Goal: Task Accomplishment & Management: Manage account settings

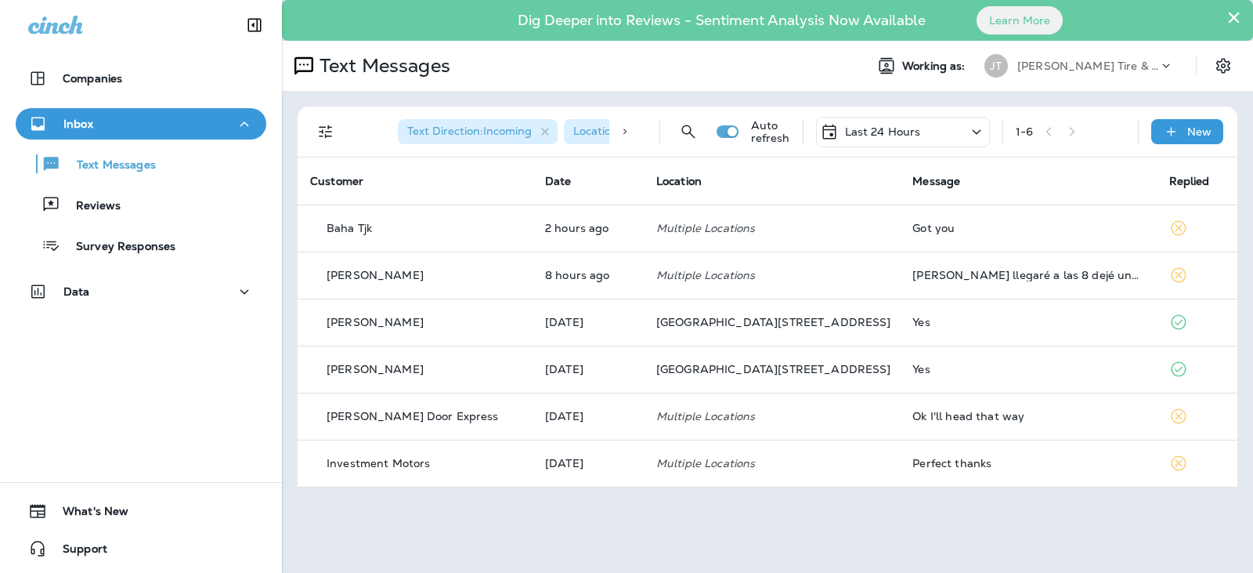
click at [1238, 13] on button "×" at bounding box center [1234, 17] width 15 height 25
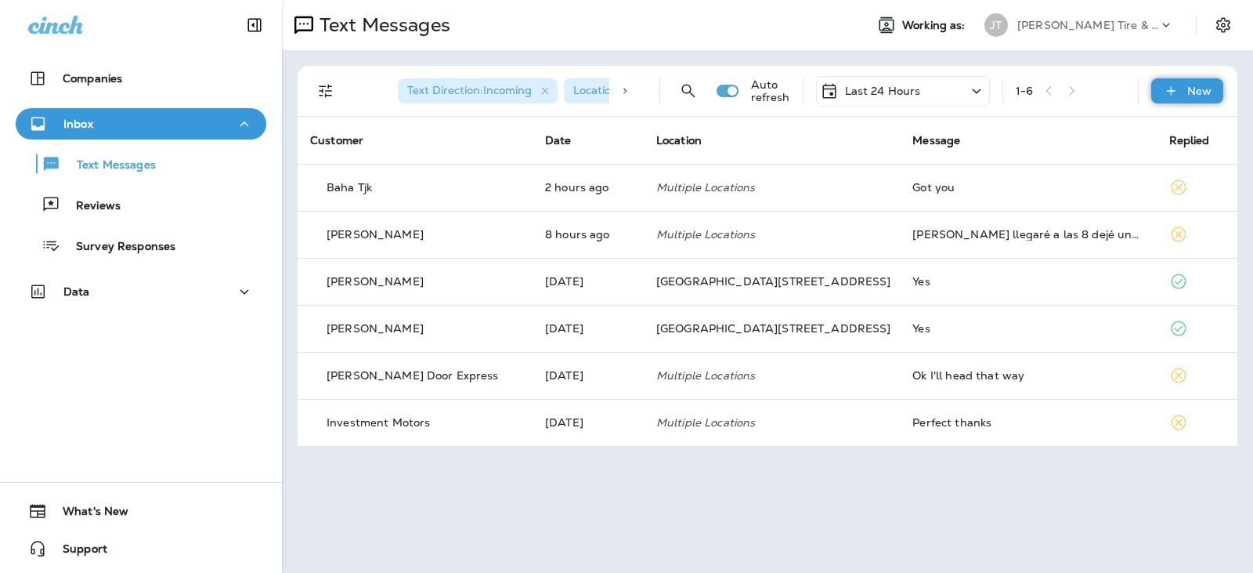
click at [1187, 87] on div "New" at bounding box center [1187, 90] width 72 height 25
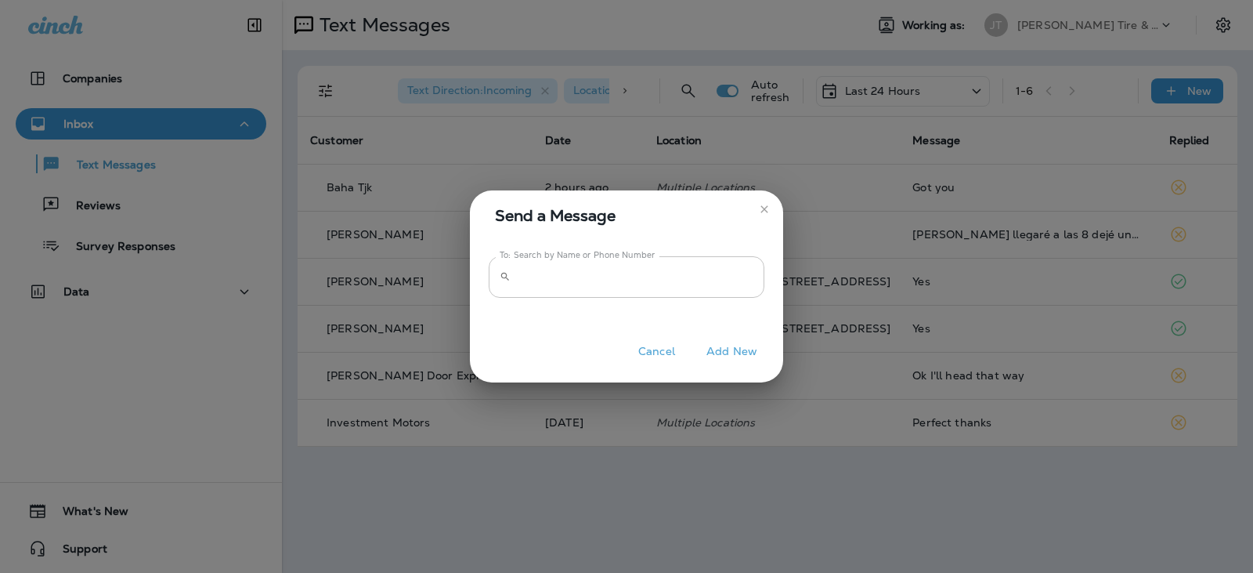
click at [696, 280] on input "To: Search by Name or Phone Number" at bounding box center [641, 277] width 248 height 42
type input "**********"
click at [745, 353] on button "Add New" at bounding box center [732, 351] width 67 height 24
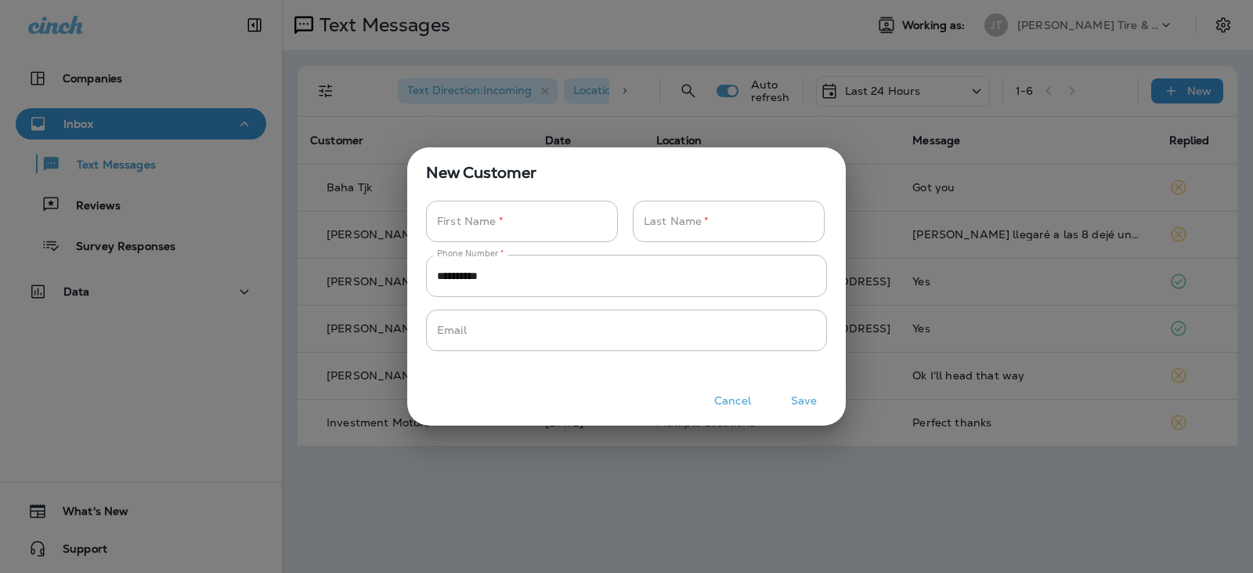
drag, startPoint x: 569, startPoint y: 217, endPoint x: 853, endPoint y: 116, distance: 301.8
click at [569, 217] on input "Phone Number   *" at bounding box center [513, 222] width 175 height 42
type input "******"
click at [671, 252] on div "Last Name   * Last Name   *" at bounding box center [727, 228] width 201 height 54
click at [692, 236] on input "Phone Number   *" at bounding box center [720, 222] width 175 height 42
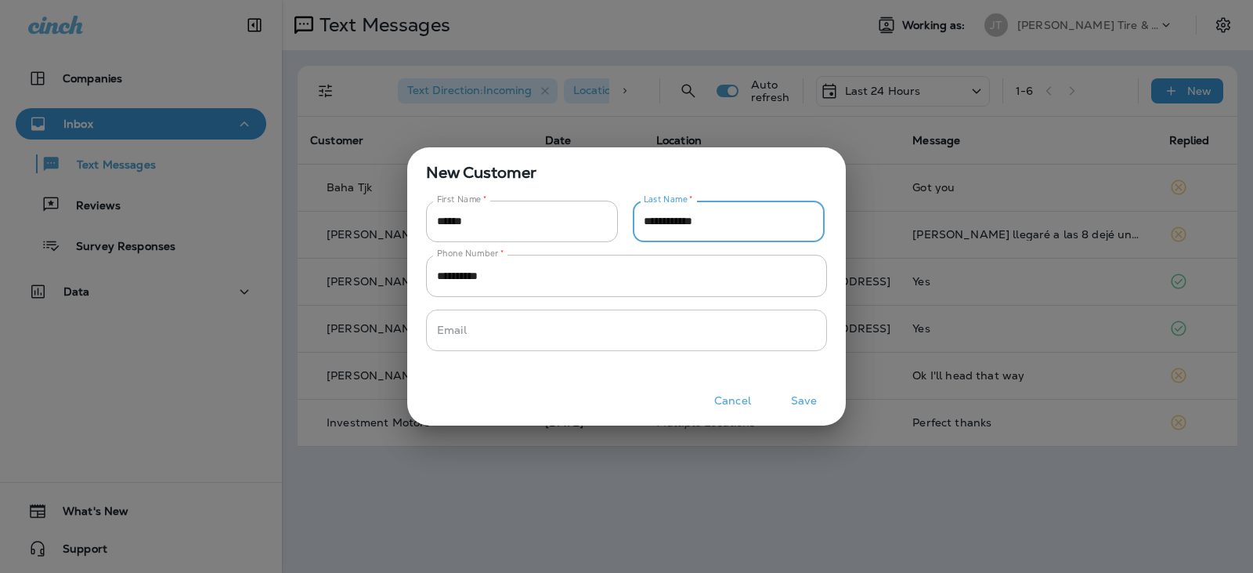
type input "**********"
click at [580, 324] on input "Phone Number   *" at bounding box center [618, 330] width 384 height 42
click at [793, 401] on button "Save" at bounding box center [804, 401] width 59 height 24
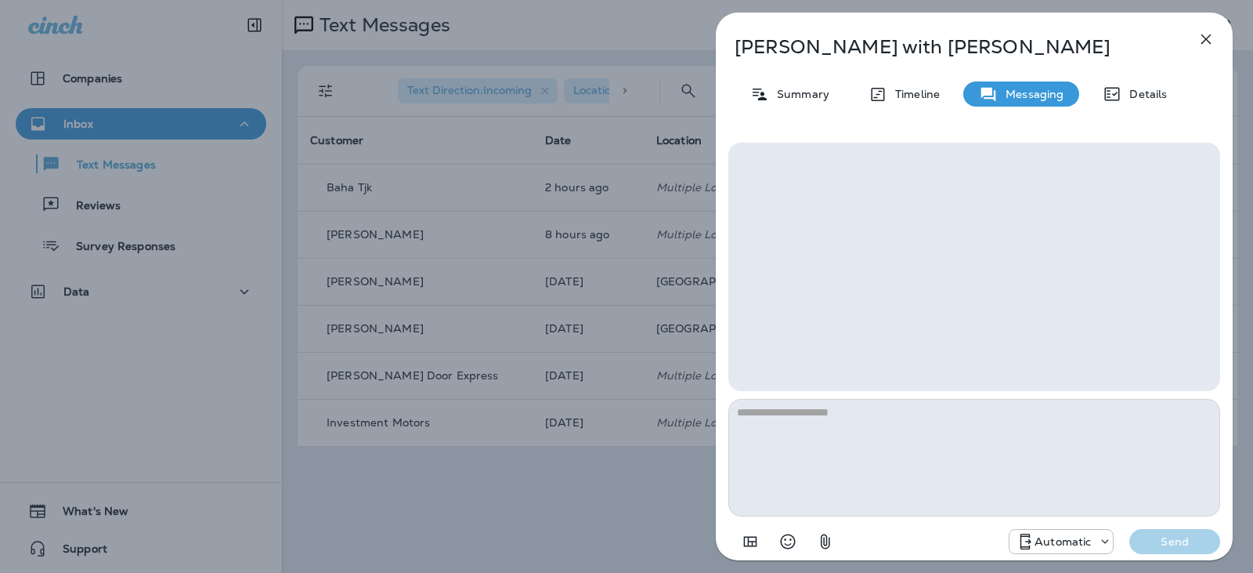
click at [1079, 542] on p "Automatic" at bounding box center [1063, 541] width 56 height 13
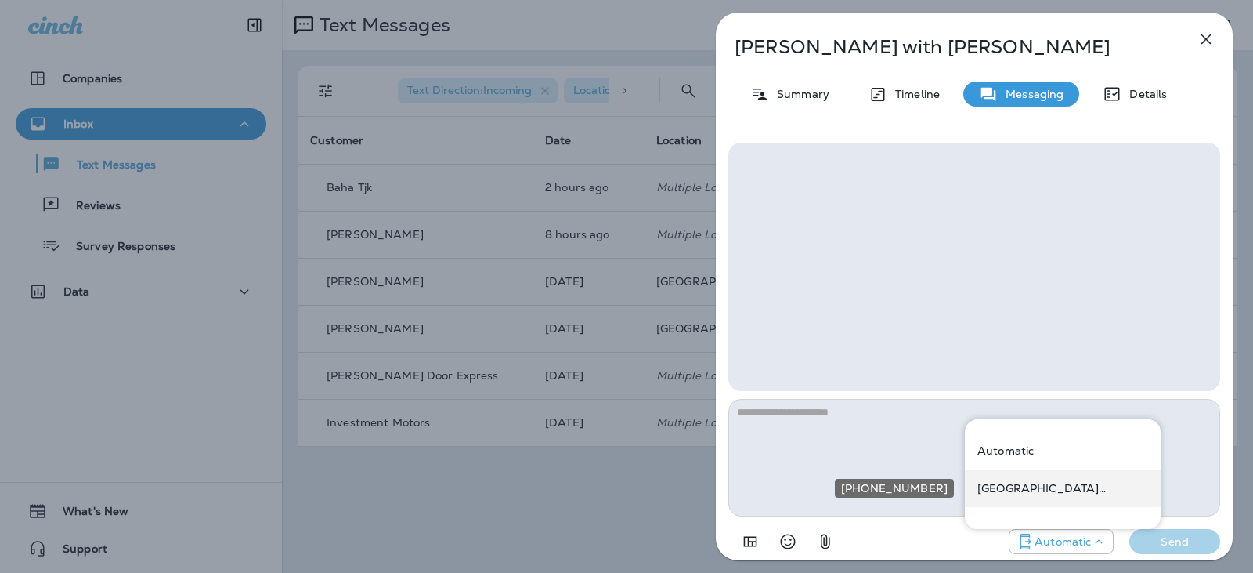
click at [1063, 494] on div "[GEOGRAPHIC_DATA][STREET_ADDRESS] ([STREET_ADDRESS])" at bounding box center [1063, 488] width 196 height 38
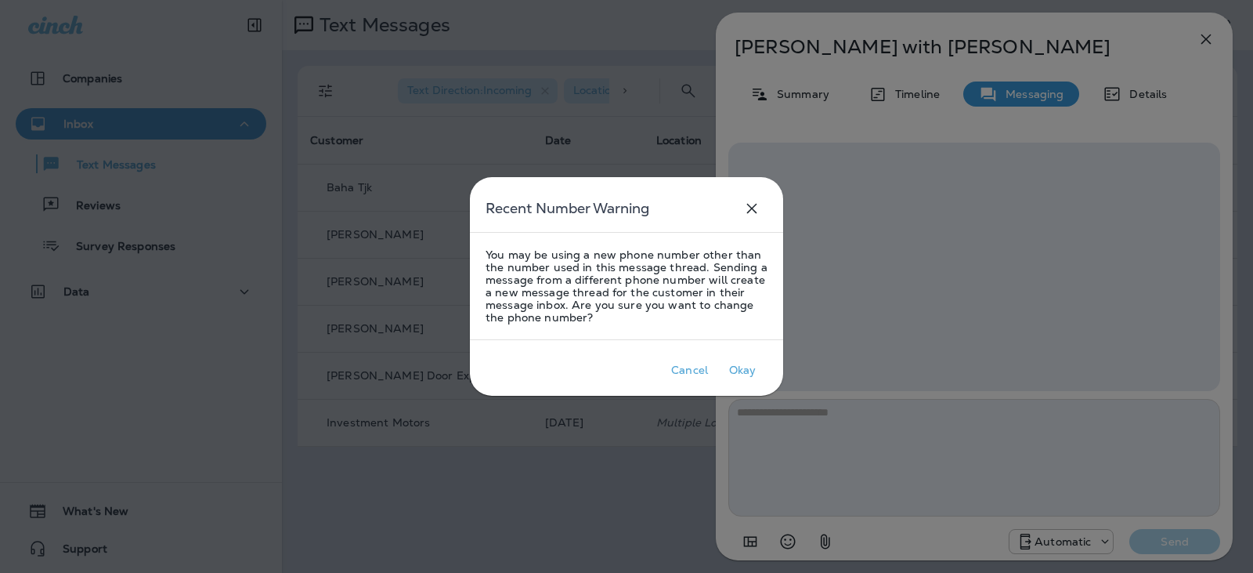
click at [971, 457] on div at bounding box center [626, 286] width 1253 height 573
click at [735, 365] on div "Okay" at bounding box center [742, 369] width 27 height 13
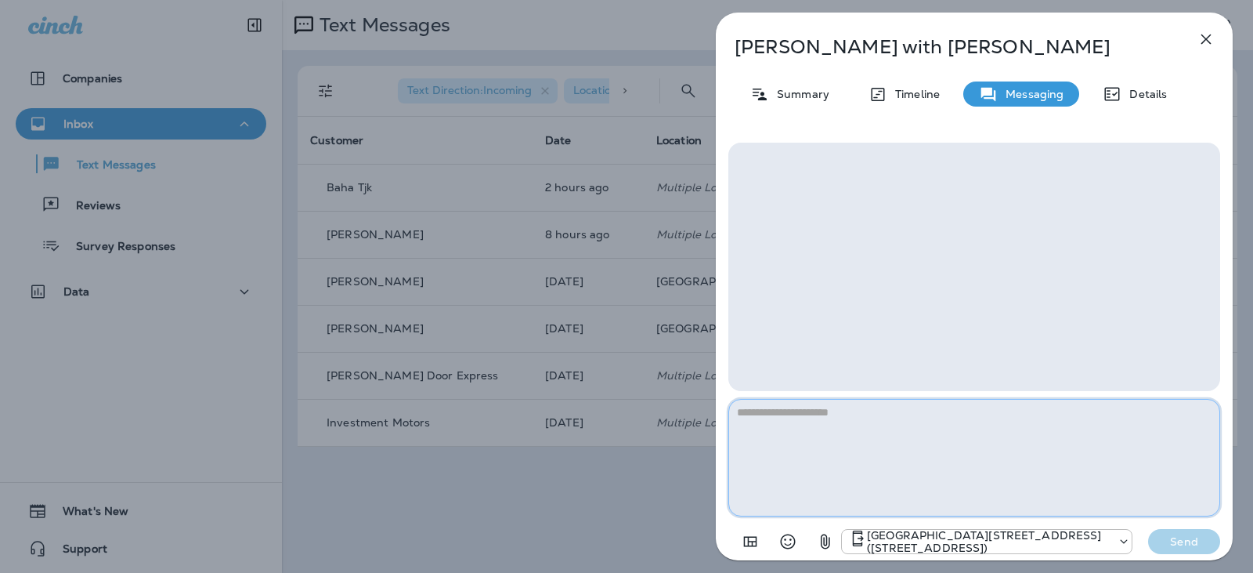
click at [819, 476] on textarea at bounding box center [974, 457] width 492 height 117
type textarea "*"
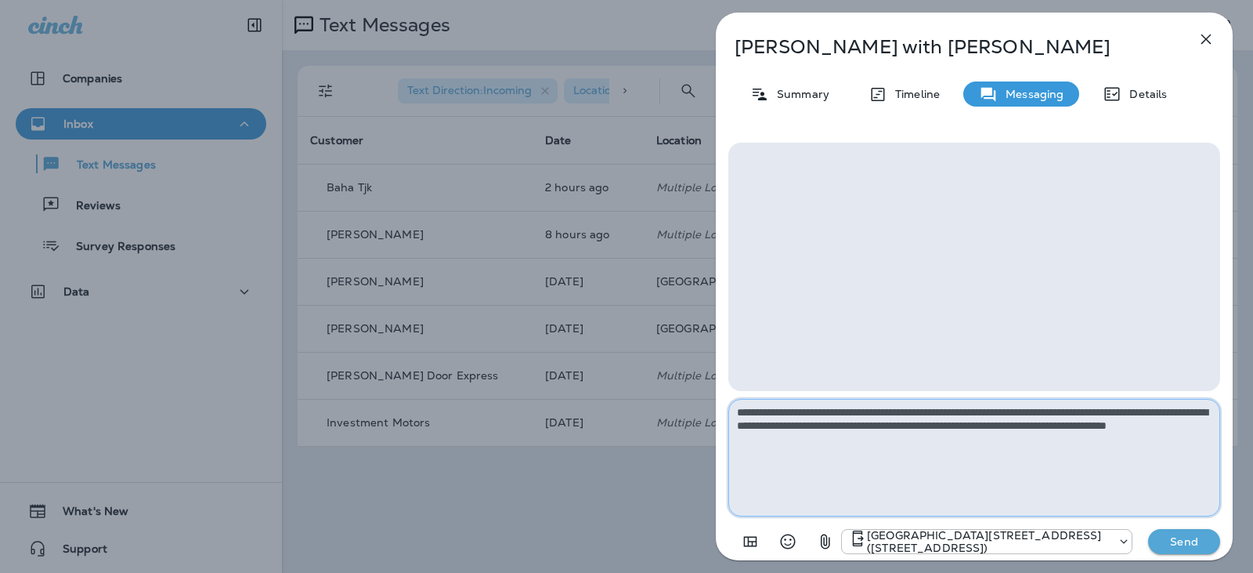
click at [802, 440] on textarea "**********" at bounding box center [974, 457] width 492 height 117
click at [876, 435] on textarea "**********" at bounding box center [974, 457] width 492 height 117
type textarea "**********"
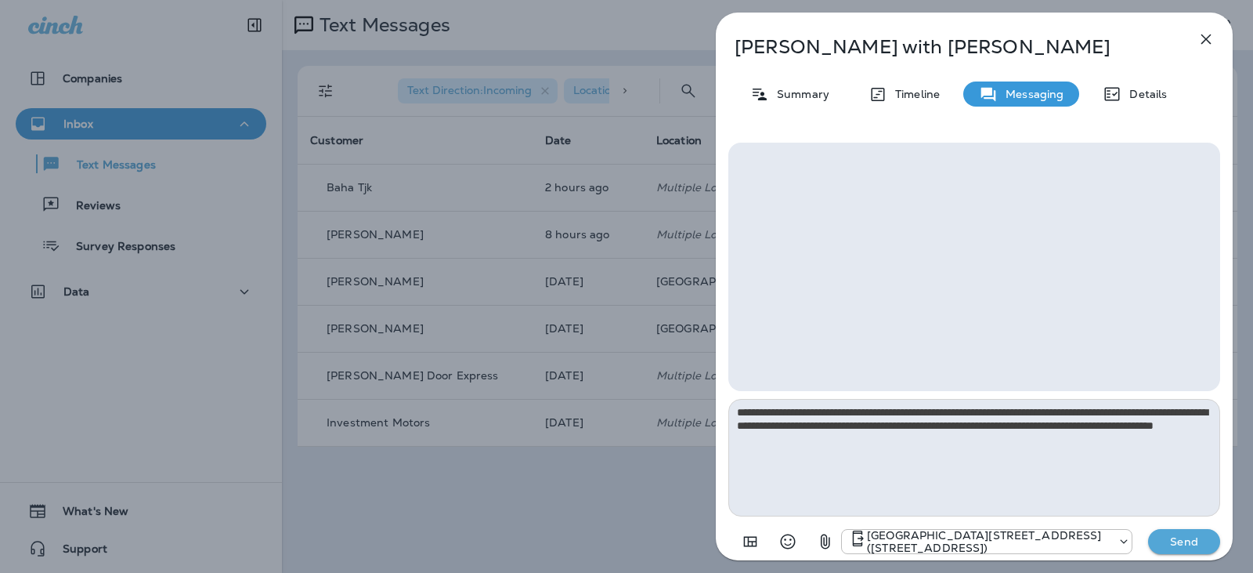
click at [1172, 544] on p "Send" at bounding box center [1184, 541] width 66 height 14
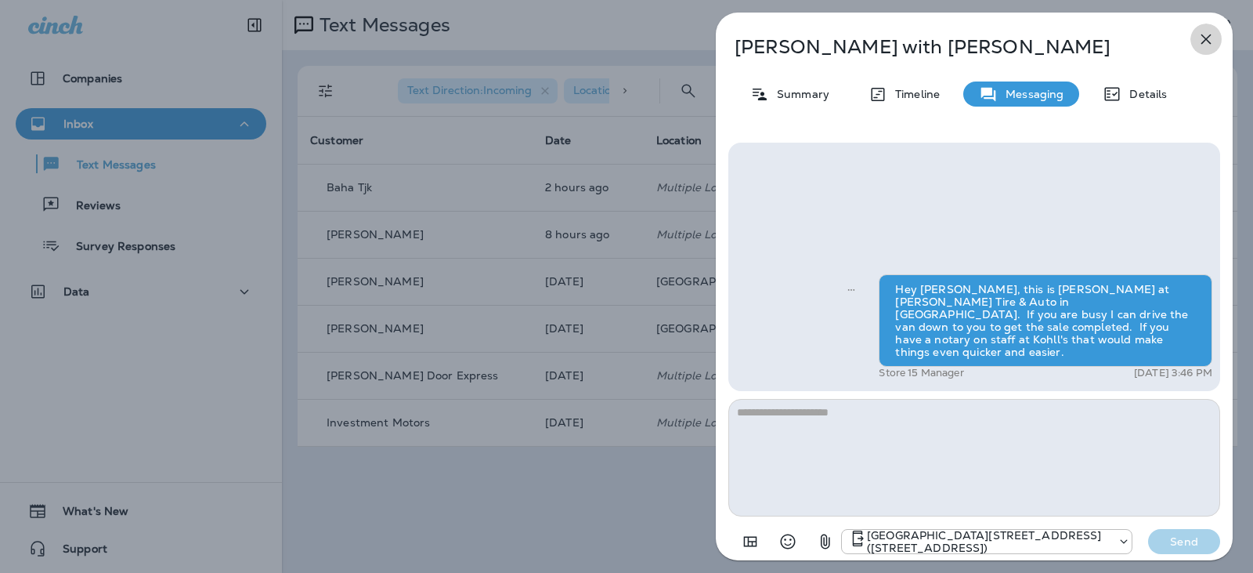
click at [1208, 38] on icon "button" at bounding box center [1207, 39] width 10 height 10
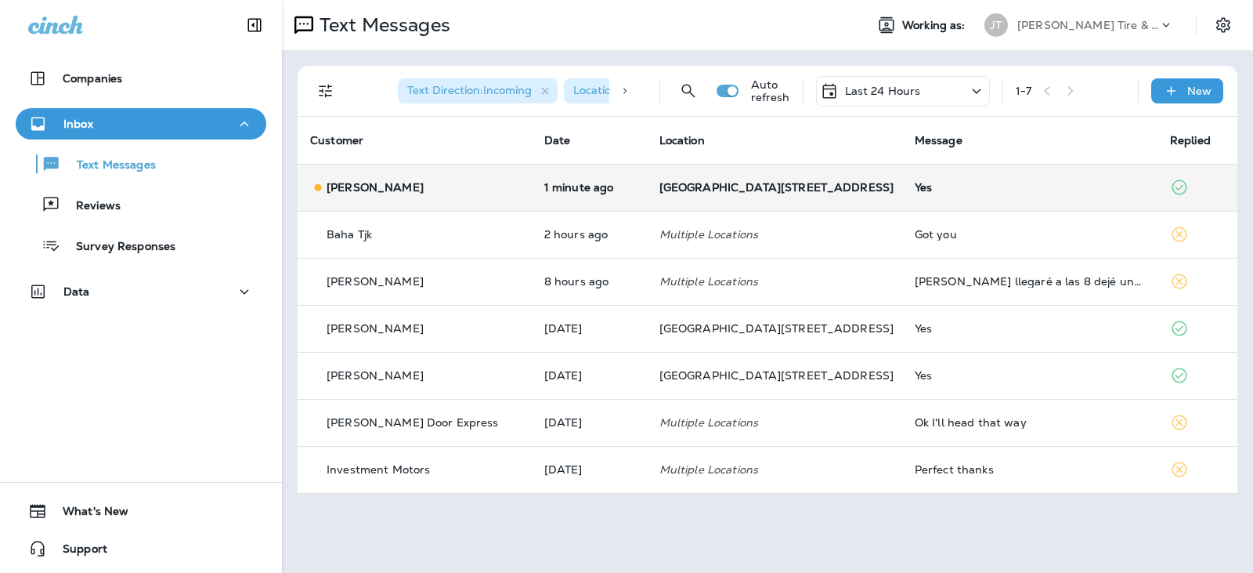
click at [821, 170] on td "[GEOGRAPHIC_DATA][STREET_ADDRESS]" at bounding box center [774, 187] width 255 height 47
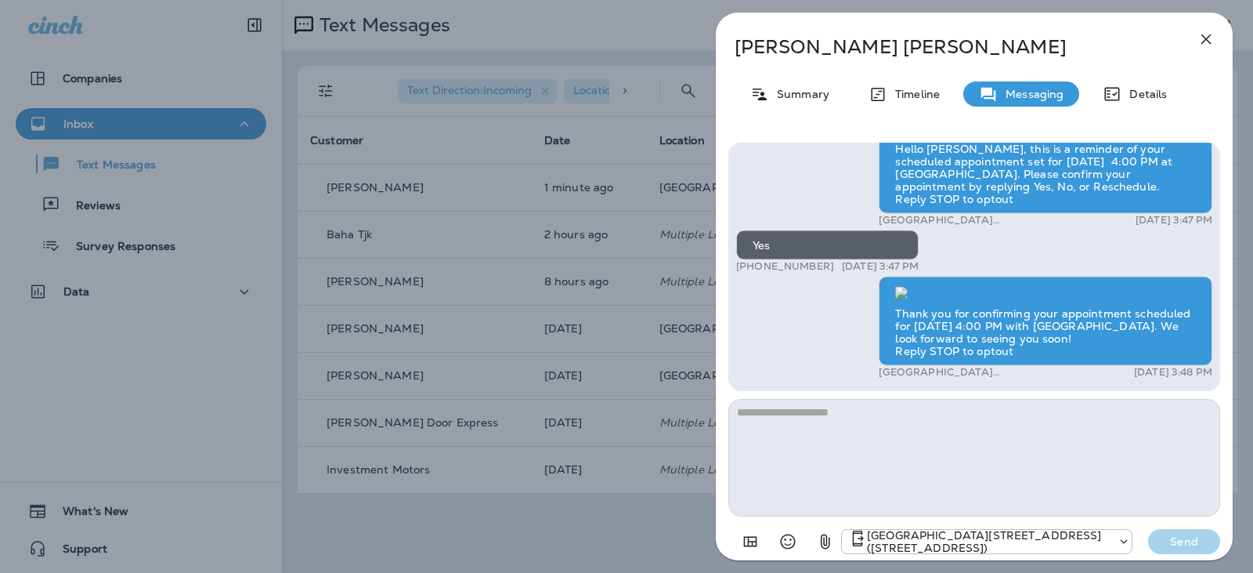
click at [1213, 38] on icon "button" at bounding box center [1206, 39] width 19 height 19
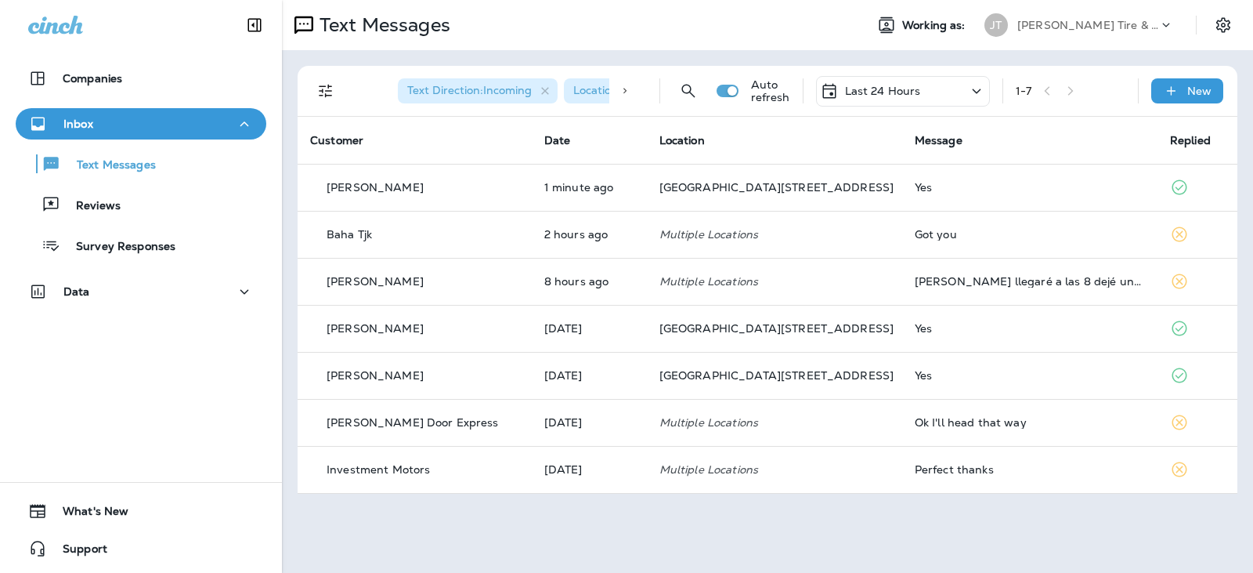
click at [864, 96] on p "Last 24 Hours" at bounding box center [883, 91] width 76 height 13
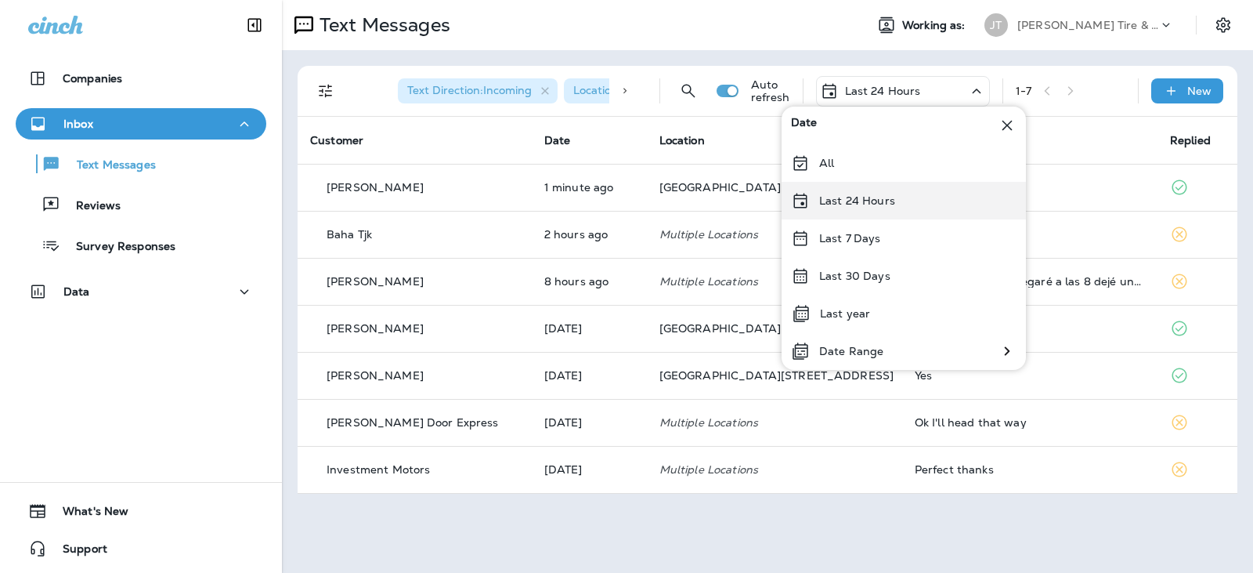
click at [848, 190] on div "Last 24 Hours" at bounding box center [904, 201] width 244 height 38
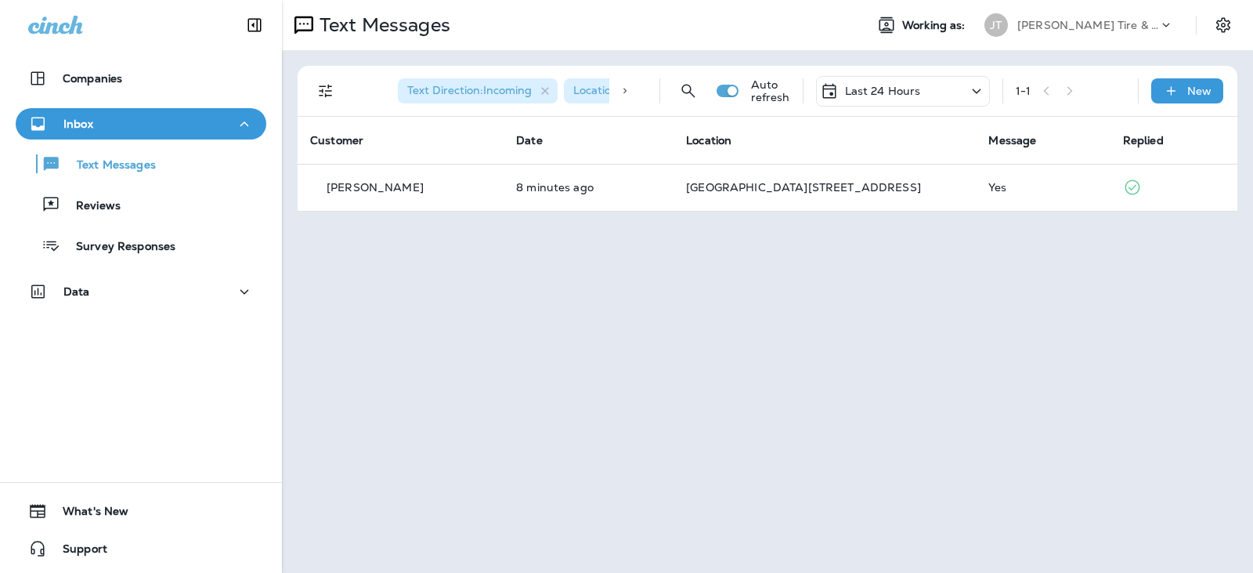
click at [899, 108] on div "Text Direction : Incoming Location : [GEOGRAPHIC_DATA] Auto refresh Last 24 Hou…" at bounding box center [770, 91] width 921 height 50
click at [913, 96] on p "Last 24 Hours" at bounding box center [883, 91] width 76 height 13
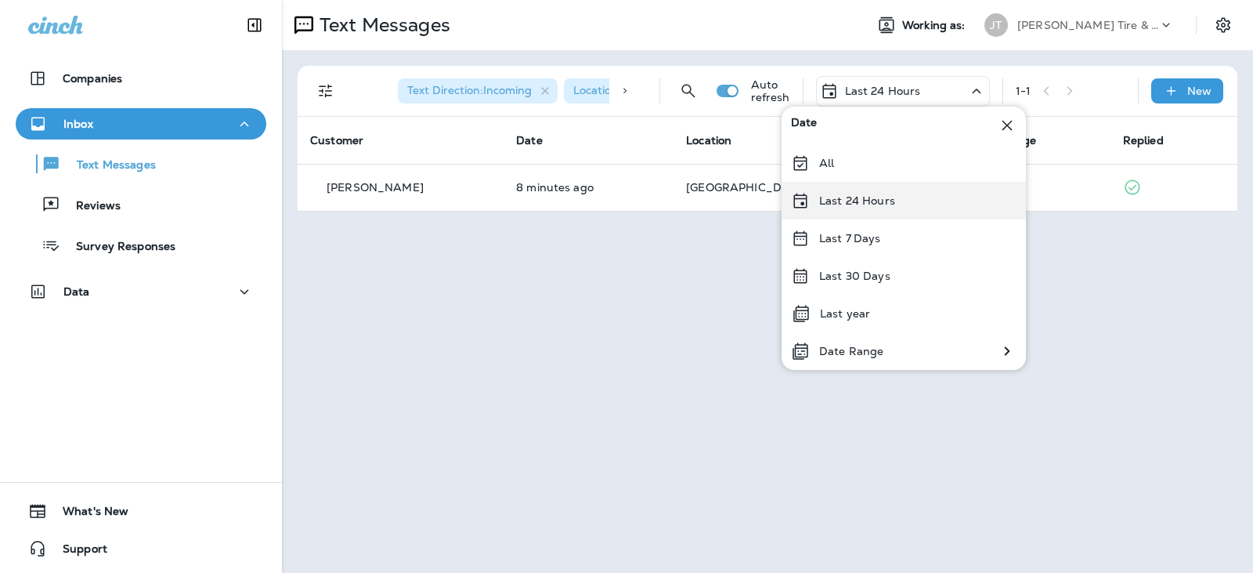
click at [861, 211] on div "Last 24 Hours" at bounding box center [904, 201] width 244 height 38
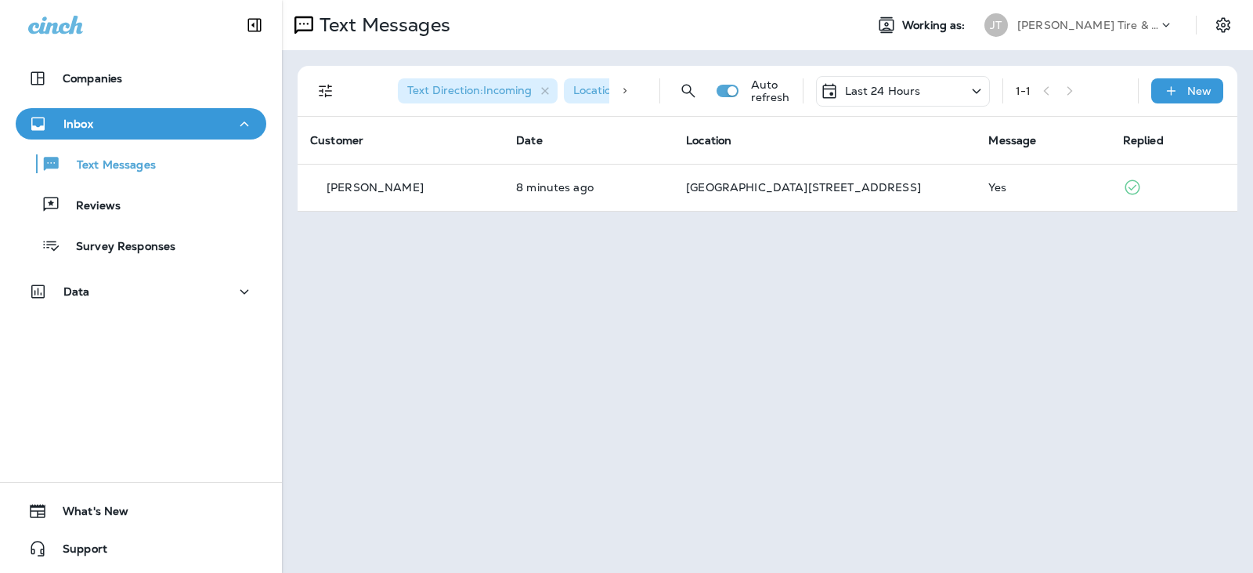
click at [895, 88] on p "Last 24 Hours" at bounding box center [883, 91] width 76 height 13
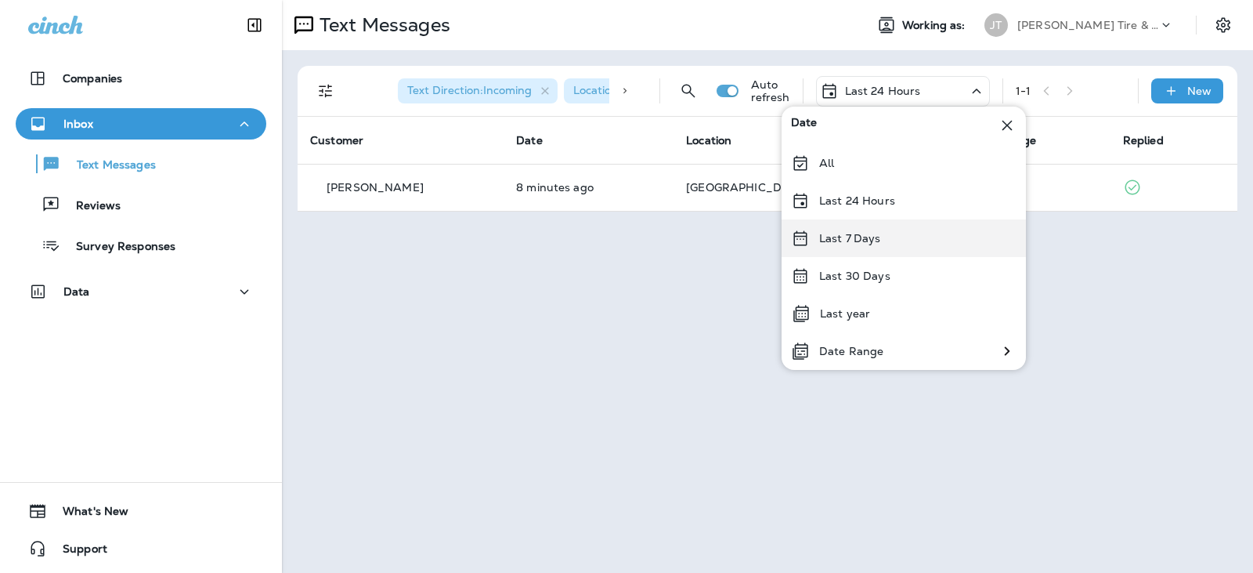
click at [837, 236] on p "Last 7 Days" at bounding box center [850, 238] width 62 height 13
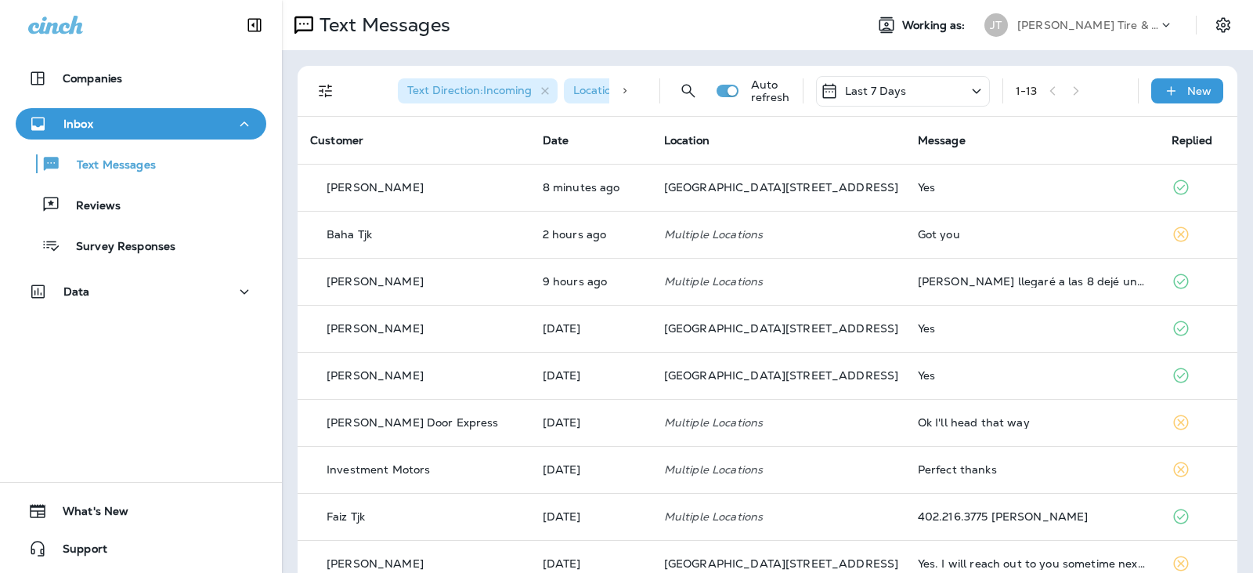
click at [896, 89] on div "Last 7 Days" at bounding box center [903, 91] width 174 height 31
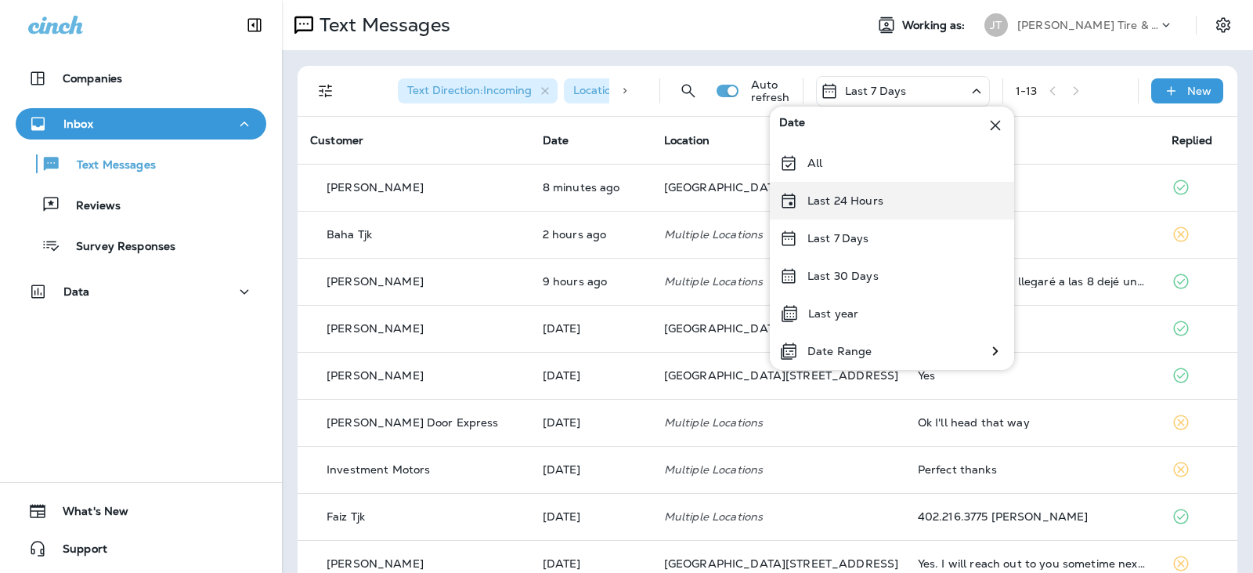
click at [882, 202] on div "Last 24 Hours" at bounding box center [892, 201] width 244 height 38
